Goal: Task Accomplishment & Management: Use online tool/utility

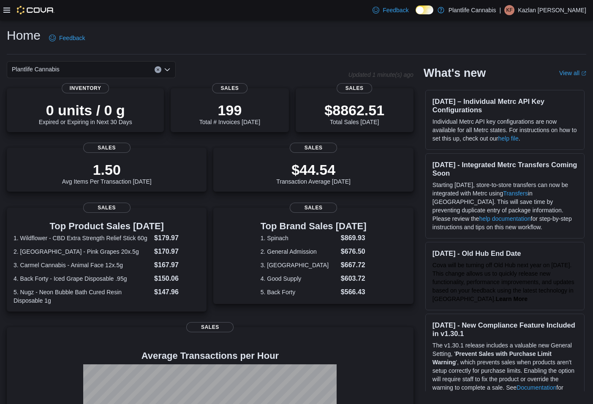
click at [8, 9] on icon at bounding box center [6, 10] width 7 height 7
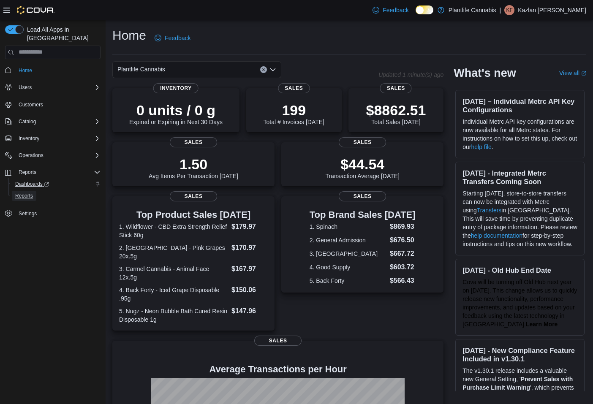
drag, startPoint x: 27, startPoint y: 190, endPoint x: 27, endPoint y: 173, distance: 16.9
click at [27, 193] on span "Reports" at bounding box center [24, 196] width 18 height 7
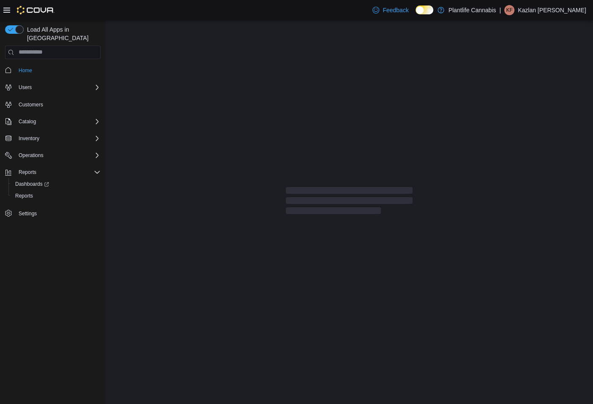
click at [10, 11] on icon at bounding box center [6, 10] width 7 height 7
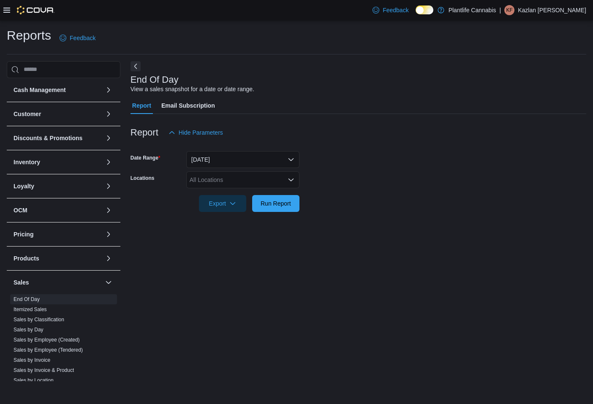
click at [241, 180] on div "All Locations" at bounding box center [242, 180] width 113 height 17
type input "**"
click at [232, 194] on span "St. [PERSON_NAME][GEOGRAPHIC_DATA]" at bounding box center [268, 194] width 119 height 8
drag, startPoint x: 365, startPoint y: 177, endPoint x: 330, endPoint y: 184, distance: 35.3
click at [352, 178] on form "Date Range [DATE] Locations [GEOGRAPHIC_DATA][PERSON_NAME] Lakes Export Run Rep…" at bounding box center [359, 176] width 456 height 71
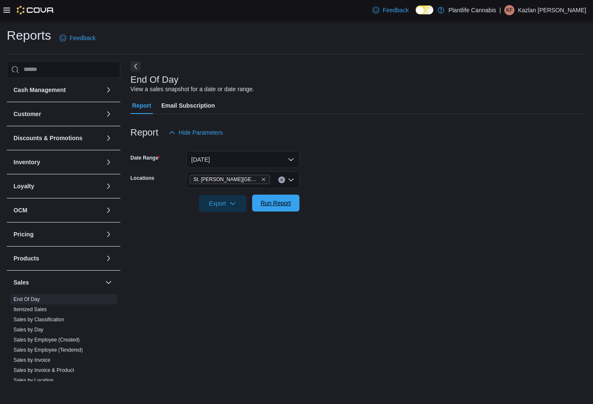
click at [290, 201] on span "Run Report" at bounding box center [276, 203] width 30 height 8
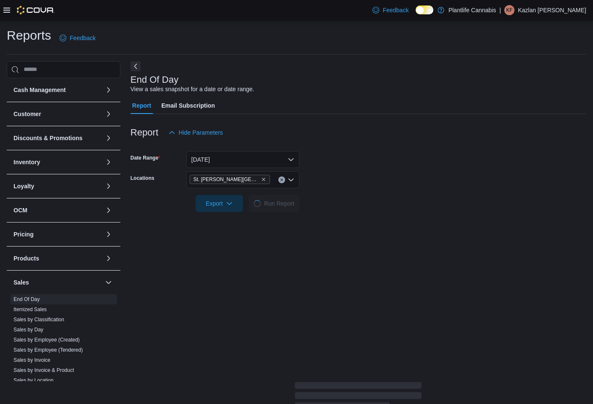
click at [316, 191] on div at bounding box center [359, 191] width 456 height 7
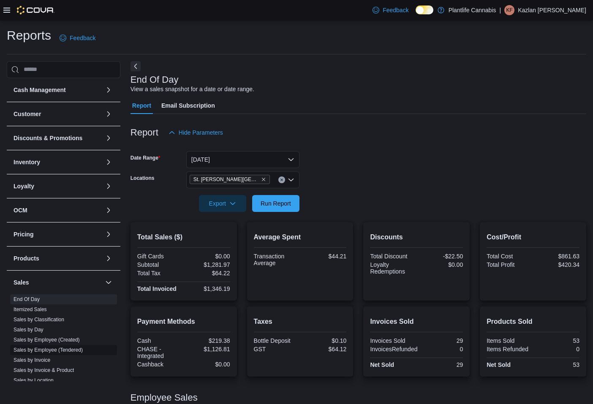
click at [74, 353] on span "Sales by Employee (Tendered)" at bounding box center [48, 350] width 69 height 7
click at [78, 351] on link "Sales by Employee (Tendered)" at bounding box center [48, 350] width 69 height 6
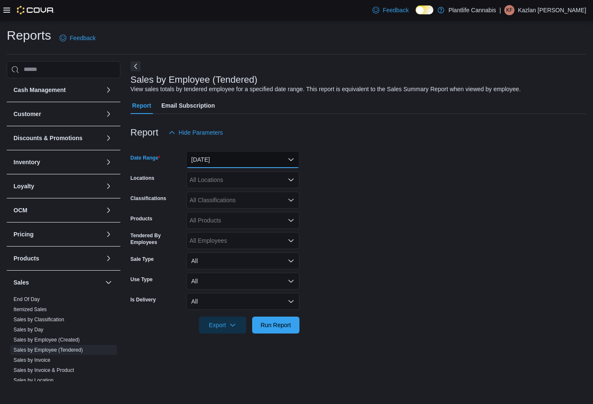
click at [235, 162] on button "[DATE]" at bounding box center [242, 159] width 113 height 17
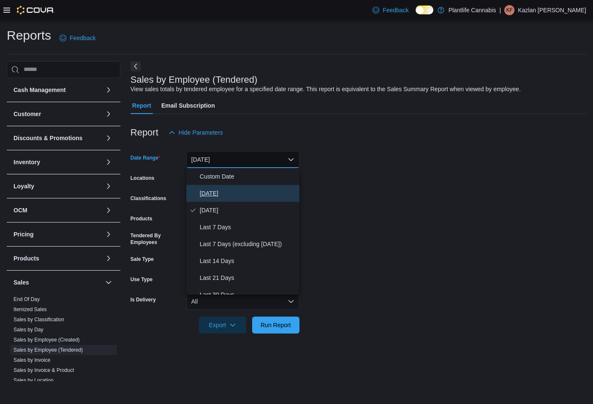
drag, startPoint x: 233, startPoint y: 194, endPoint x: 233, endPoint y: 180, distance: 14.0
click at [234, 195] on span "[DATE]" at bounding box center [248, 193] width 96 height 10
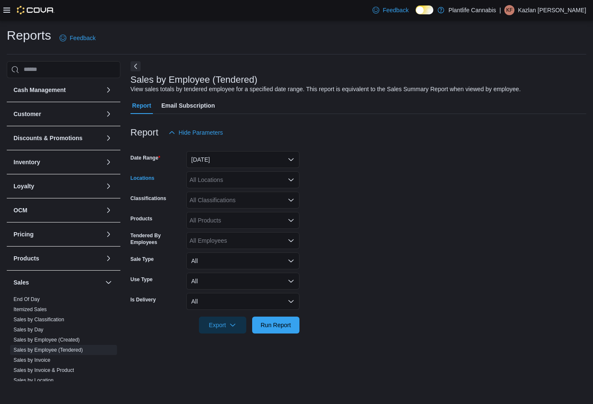
click at [233, 179] on div "All Locations" at bounding box center [242, 180] width 113 height 17
type input "**"
drag, startPoint x: 237, startPoint y: 192, endPoint x: 327, endPoint y: 181, distance: 91.0
click at [240, 191] on span "St. [PERSON_NAME][GEOGRAPHIC_DATA]" at bounding box center [268, 194] width 119 height 8
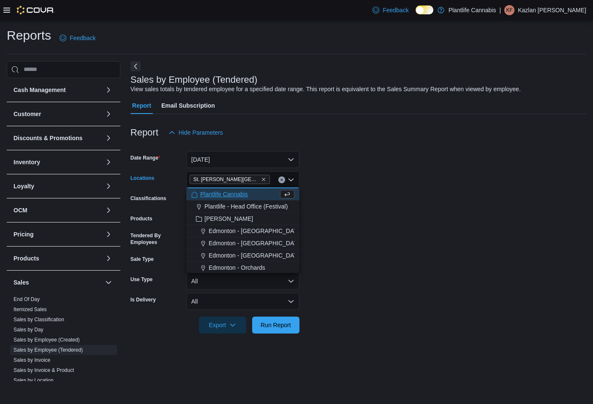
click at [327, 182] on form "Date Range [DATE] Locations [GEOGRAPHIC_DATA][PERSON_NAME][GEOGRAPHIC_DATA] Com…" at bounding box center [359, 237] width 456 height 193
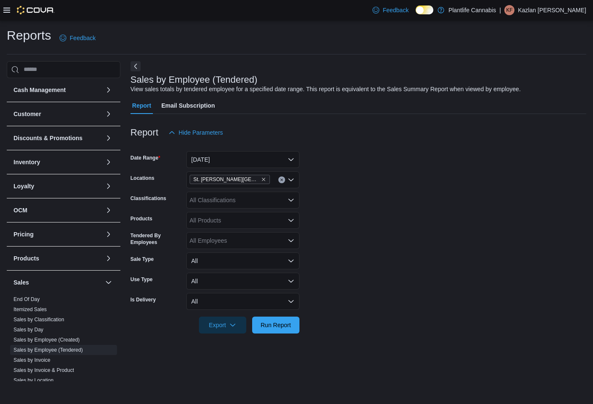
click at [258, 199] on div "All Classifications" at bounding box center [242, 200] width 113 height 17
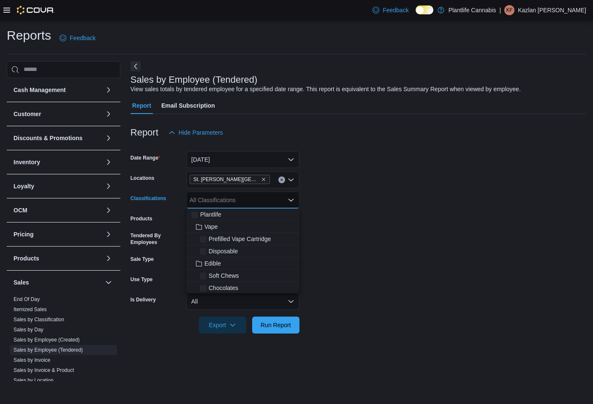
click at [320, 195] on form "Date Range [DATE] Locations [GEOGRAPHIC_DATA][PERSON_NAME] Lakes Classification…" at bounding box center [359, 237] width 456 height 193
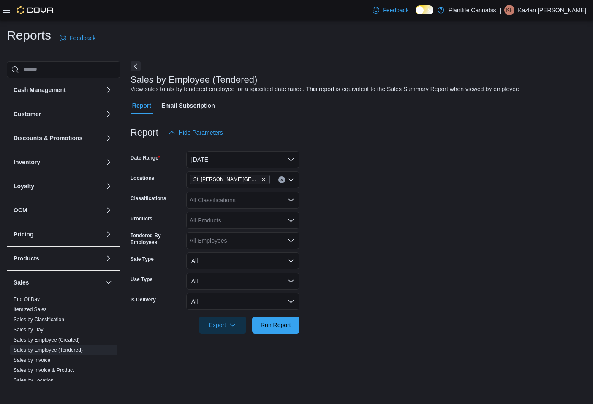
drag, startPoint x: 276, startPoint y: 322, endPoint x: 329, endPoint y: 273, distance: 72.1
click at [280, 321] on span "Run Report" at bounding box center [275, 325] width 37 height 17
drag, startPoint x: 333, startPoint y: 269, endPoint x: 338, endPoint y: 228, distance: 40.9
click at [333, 268] on form "Date Range [DATE] Locations [GEOGRAPHIC_DATA][PERSON_NAME] Lakes Classification…" at bounding box center [359, 237] width 456 height 193
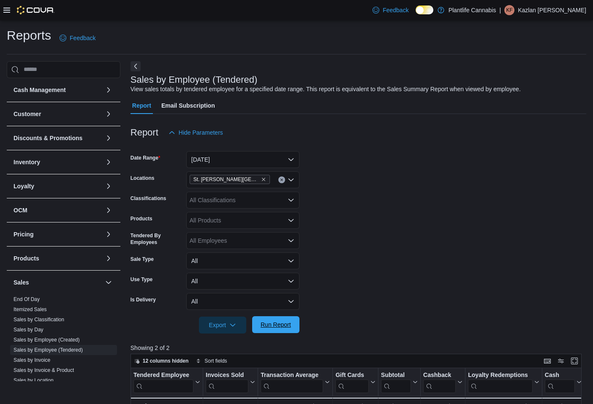
click at [281, 325] on span "Run Report" at bounding box center [276, 325] width 30 height 8
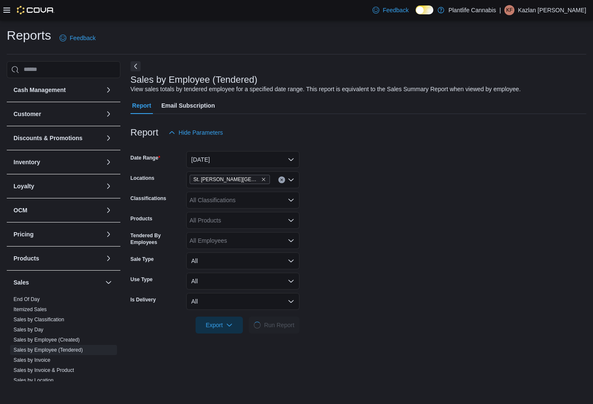
click at [368, 243] on form "Date Range [DATE] Locations [GEOGRAPHIC_DATA][PERSON_NAME] Lakes Classification…" at bounding box center [359, 237] width 456 height 193
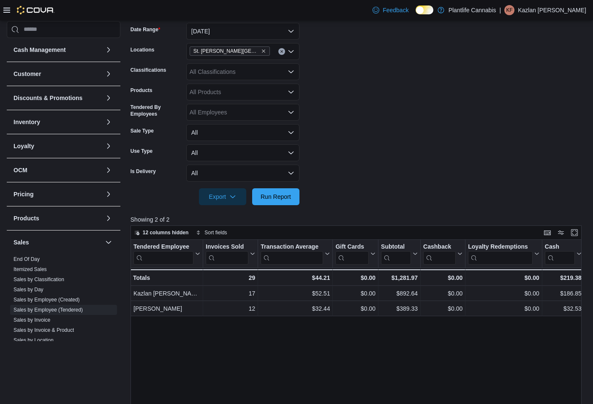
drag, startPoint x: 439, startPoint y: 160, endPoint x: 404, endPoint y: 162, distance: 36.0
click at [439, 160] on form "Date Range [DATE] Locations [GEOGRAPHIC_DATA][PERSON_NAME] Lakes Classification…" at bounding box center [359, 109] width 456 height 193
drag, startPoint x: 280, startPoint y: 194, endPoint x: 470, endPoint y: 124, distance: 202.8
click at [287, 194] on span "Run Report" at bounding box center [276, 197] width 30 height 8
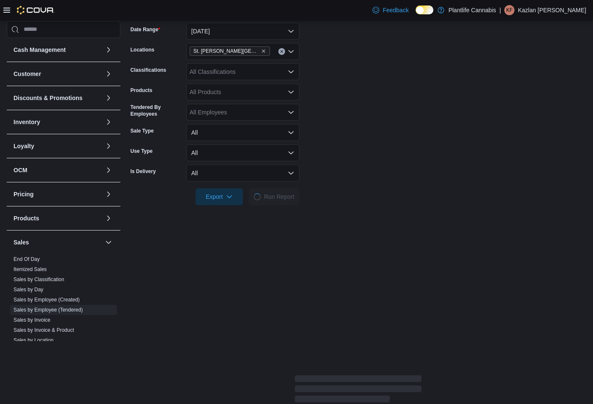
click at [470, 124] on form "Date Range [DATE] Locations [GEOGRAPHIC_DATA][PERSON_NAME] Lakes Classification…" at bounding box center [359, 109] width 456 height 193
